Goal: Information Seeking & Learning: Check status

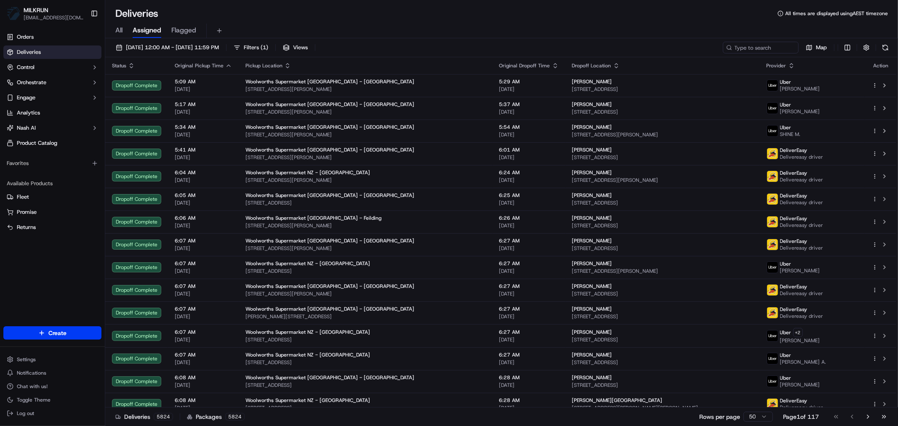
click at [118, 31] on span "All" at bounding box center [118, 30] width 7 height 10
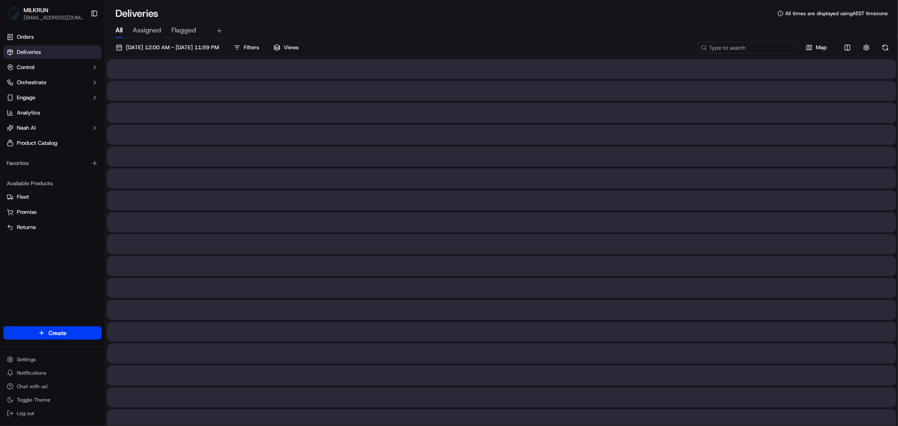
click at [756, 44] on input at bounding box center [747, 48] width 101 height 12
paste input "18fa9bb2-7c01-4cd6-ad17-b9720347acc0"
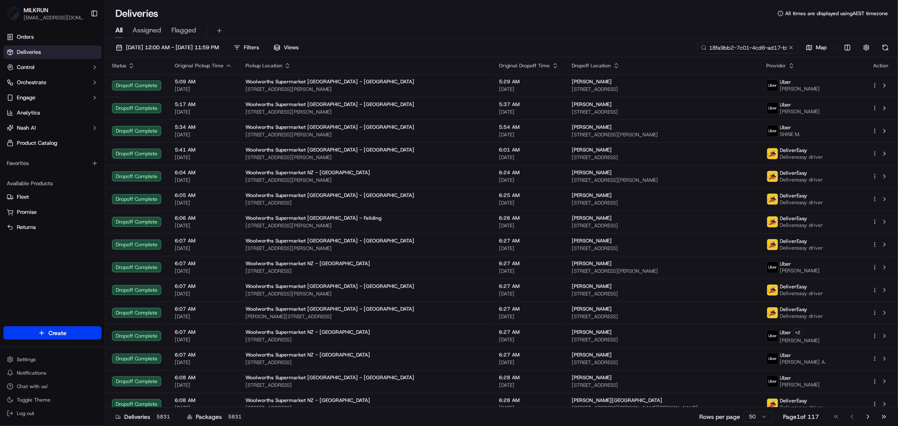
scroll to position [0, 39]
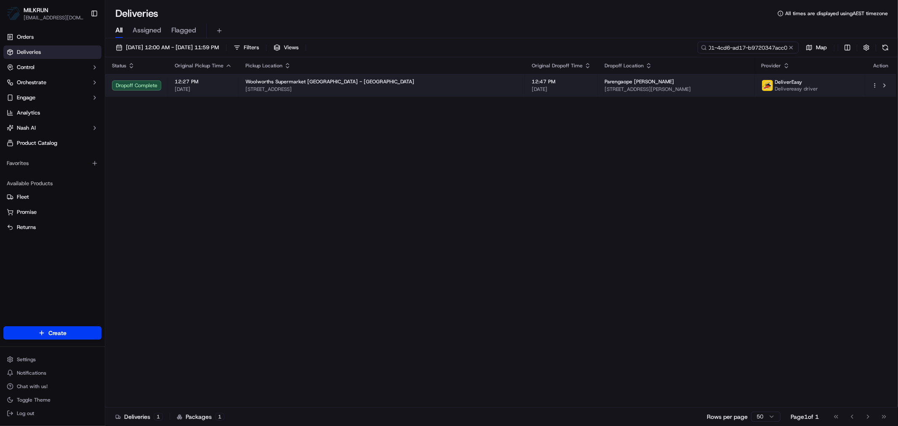
type input "18fa9bb2-7c01-4cd6-ad17-b9720347acc0"
click at [417, 87] on span "[STREET_ADDRESS]" at bounding box center [381, 89] width 273 height 7
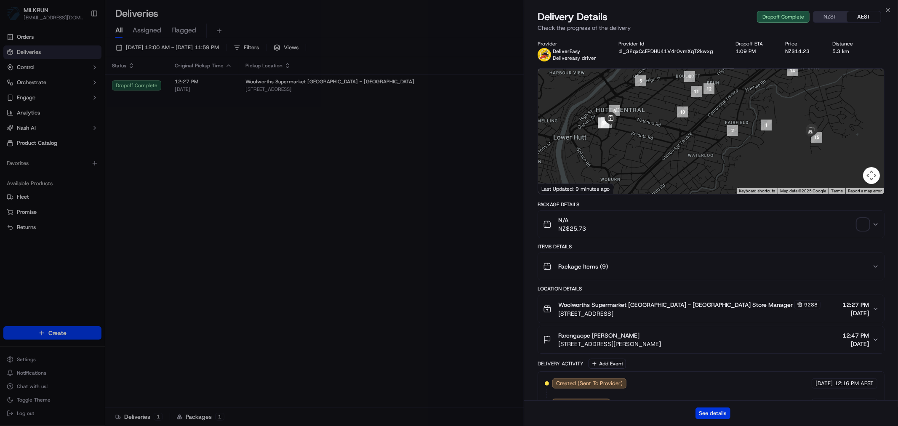
click at [711, 415] on button "See details" at bounding box center [712, 413] width 35 height 12
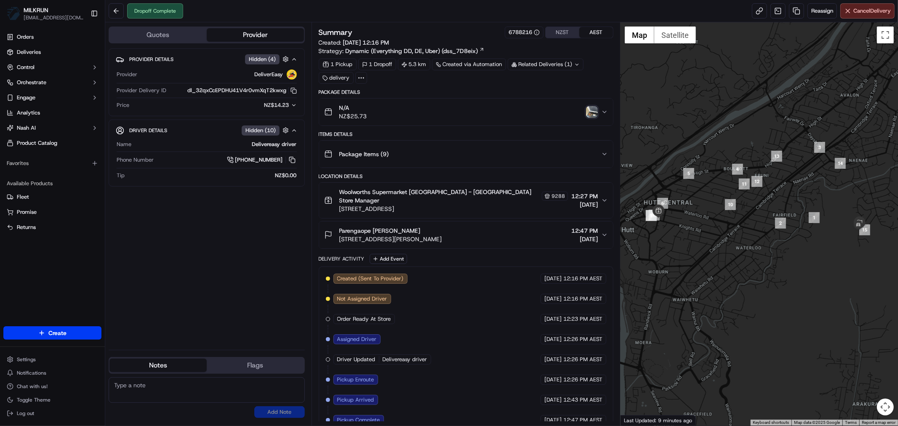
click at [605, 111] on icon "button" at bounding box center [604, 112] width 7 height 7
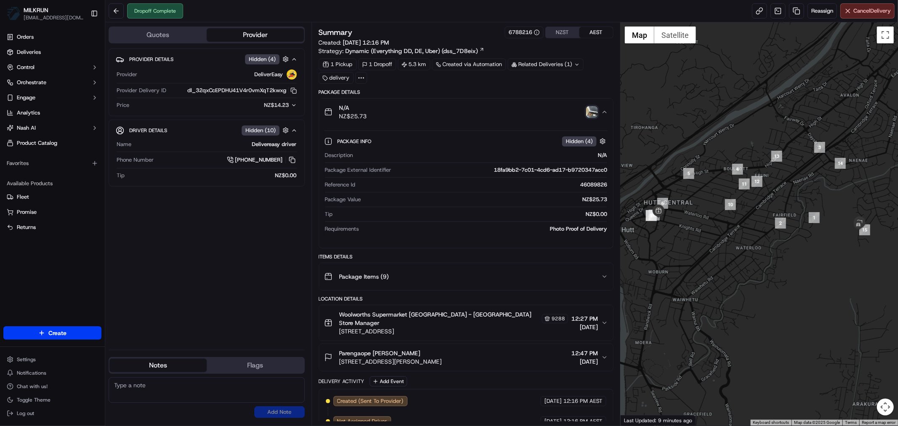
click at [591, 110] on img "button" at bounding box center [592, 112] width 12 height 12
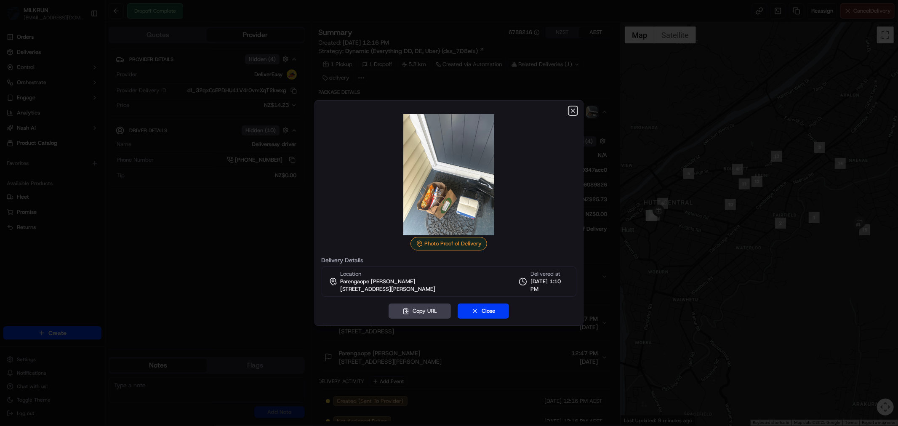
click at [573, 109] on icon "button" at bounding box center [572, 110] width 7 height 7
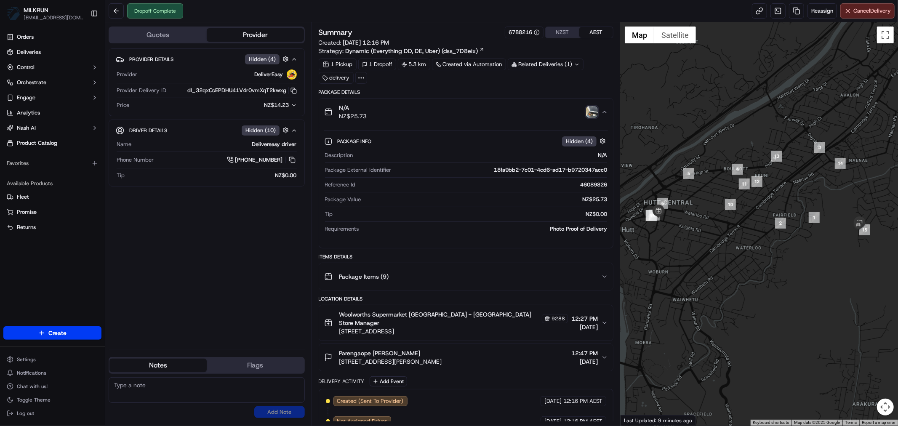
click at [587, 114] on img "button" at bounding box center [592, 112] width 12 height 12
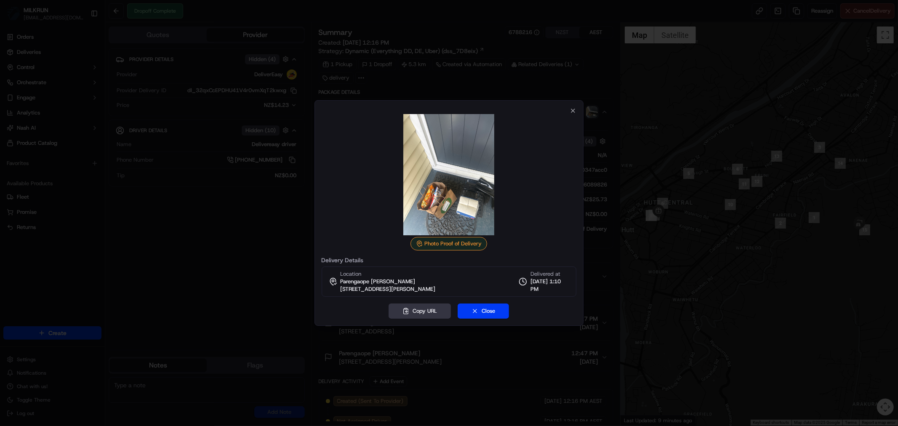
drag, startPoint x: 420, startPoint y: 313, endPoint x: 419, endPoint y: 318, distance: 5.1
click at [420, 314] on button "Copy URL" at bounding box center [419, 310] width 62 height 15
click at [572, 111] on icon "button" at bounding box center [572, 110] width 7 height 7
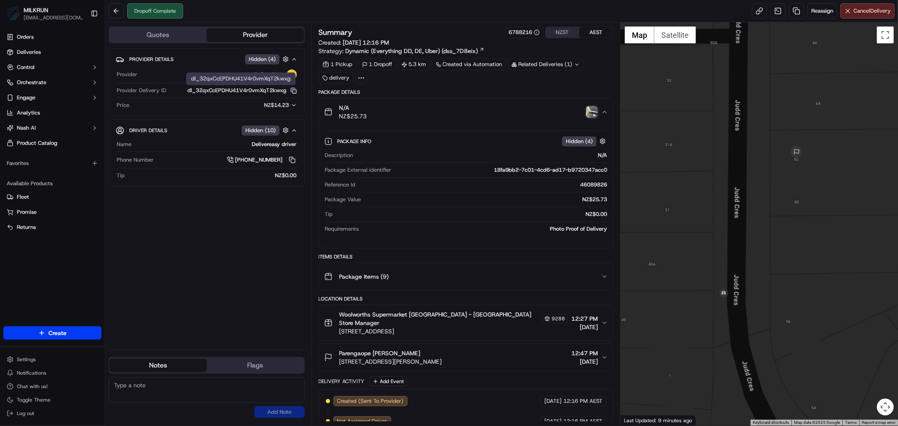
click at [293, 90] on icon "button" at bounding box center [293, 91] width 6 height 6
click at [603, 354] on icon "button" at bounding box center [604, 357] width 7 height 7
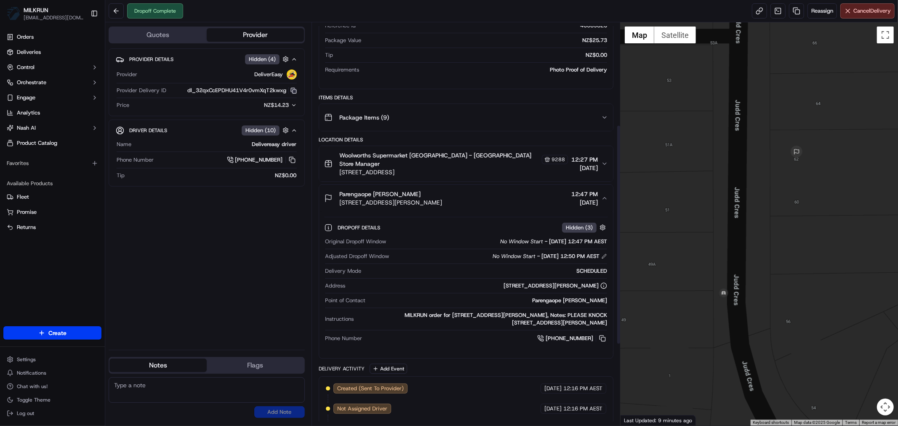
scroll to position [187, 0]
